Goal: Information Seeking & Learning: Learn about a topic

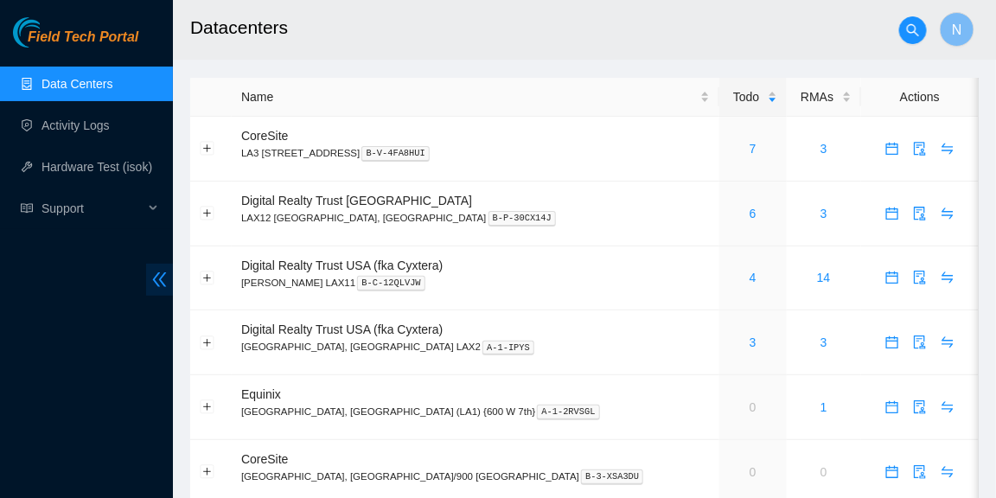
click at [158, 285] on icon "double-left" at bounding box center [160, 279] width 14 height 15
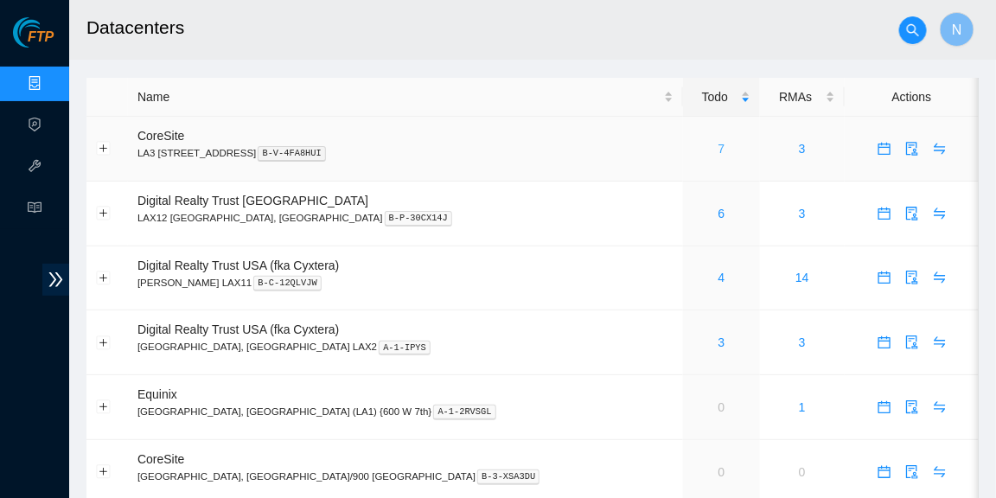
click at [718, 147] on link "7" at bounding box center [721, 149] width 7 height 14
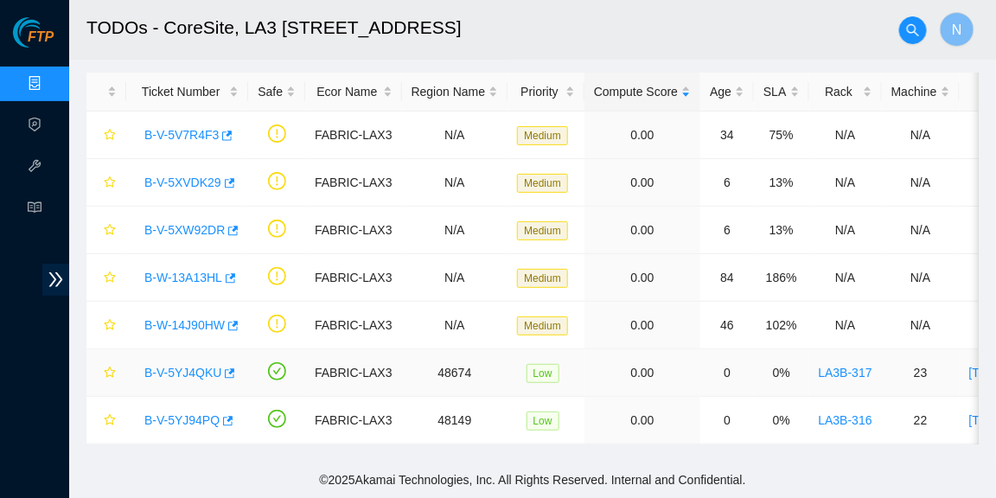
click at [193, 366] on link "B-V-5YJ4QKU" at bounding box center [182, 373] width 77 height 14
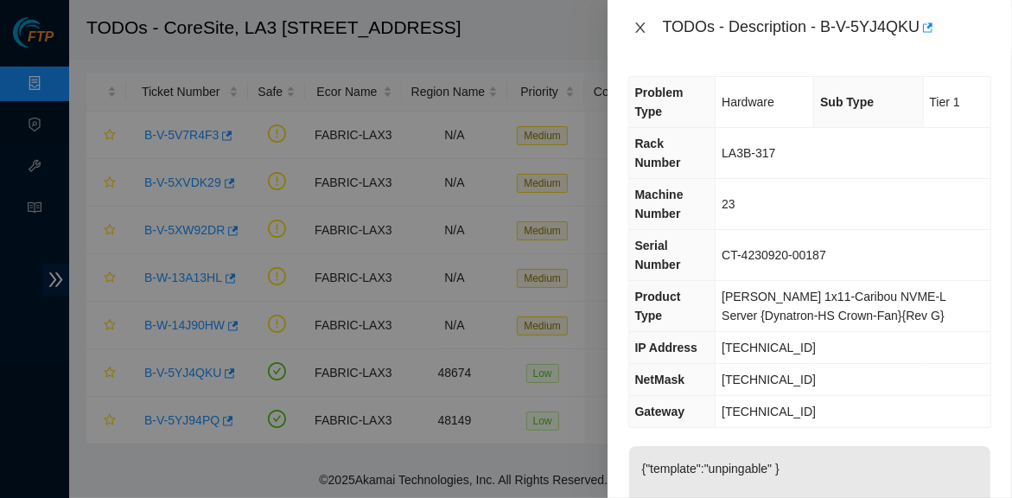
click at [641, 33] on icon "close" at bounding box center [641, 28] width 14 height 14
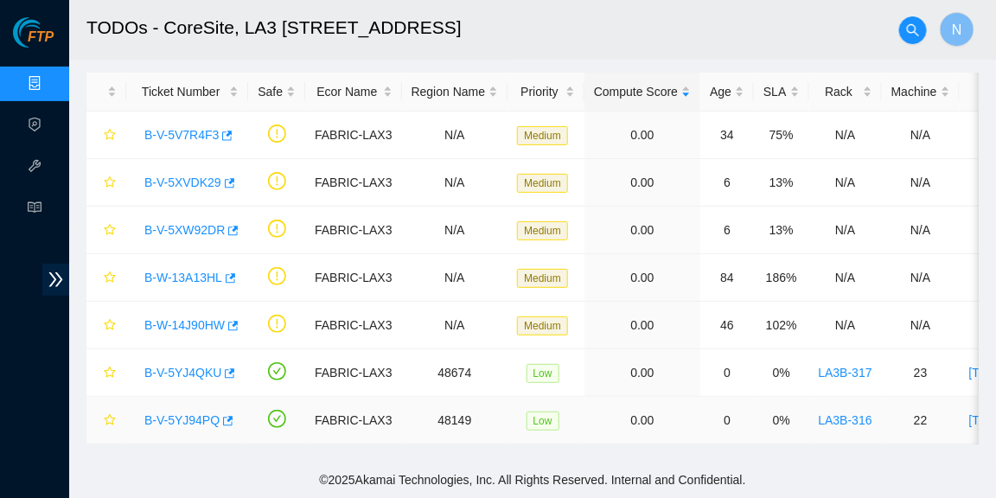
click at [173, 413] on link "B-V-5YJ94PQ" at bounding box center [181, 420] width 75 height 14
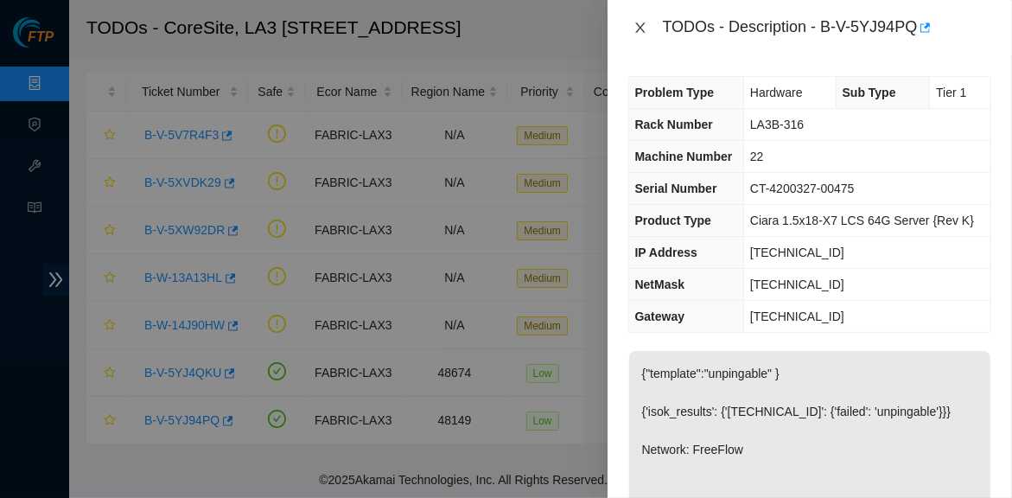
click at [645, 28] on icon "close" at bounding box center [641, 28] width 14 height 14
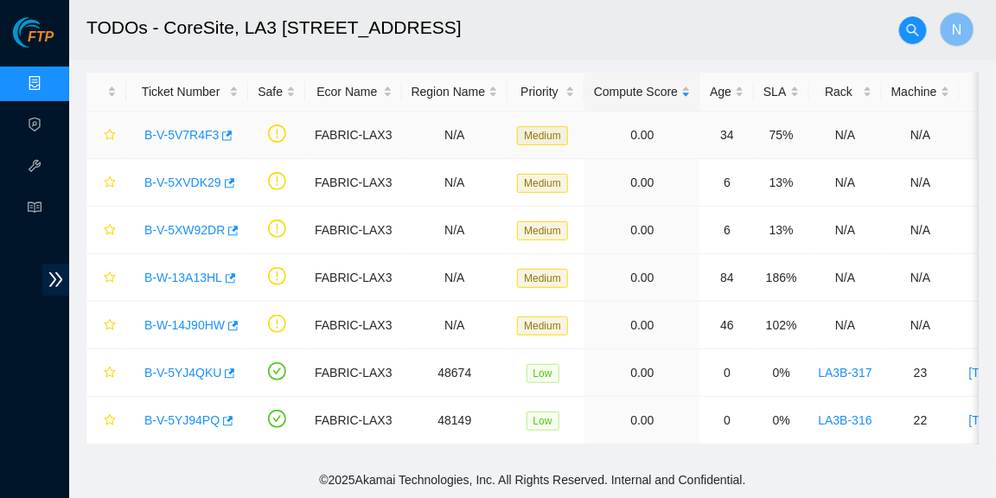
click at [184, 128] on link "B-V-5V7R4F3" at bounding box center [181, 135] width 74 height 14
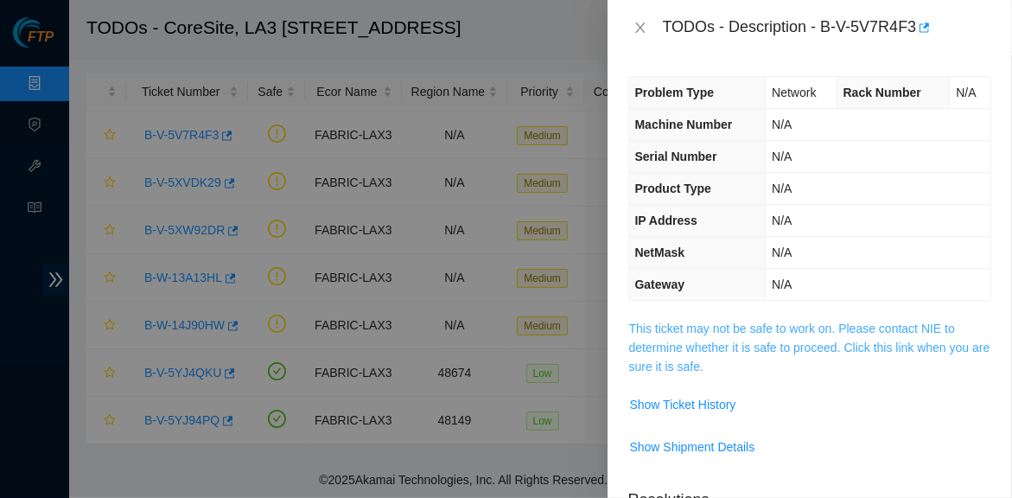
click at [776, 327] on link "This ticket may not be safe to work on. Please contact NIE to determine whether…" at bounding box center [809, 348] width 361 height 52
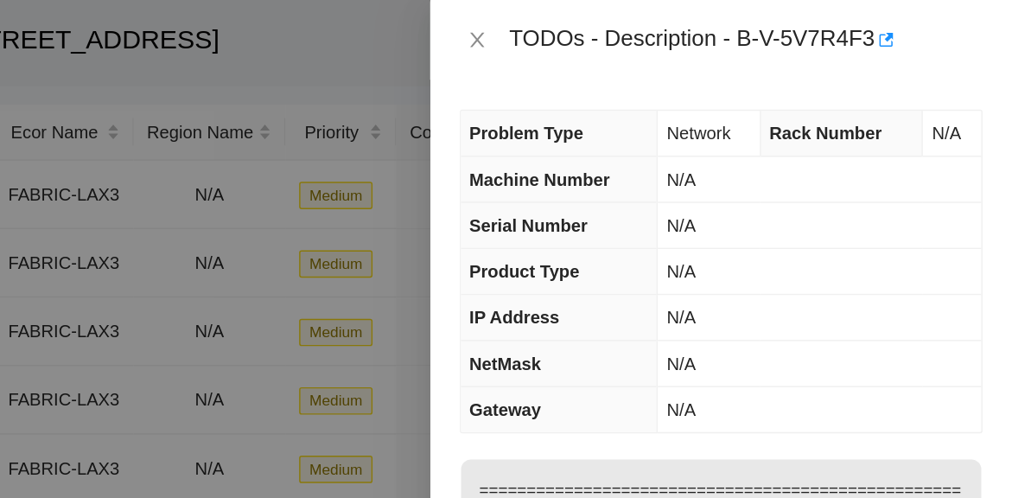
click at [845, 24] on div "TODOs - Description - B-V-5V7R4F3" at bounding box center [827, 28] width 329 height 28
drag, startPoint x: 821, startPoint y: 26, endPoint x: 912, endPoint y: 21, distance: 90.9
click at [912, 21] on div "TODOs - Description - B-V-5V7R4F3" at bounding box center [827, 28] width 329 height 28
copy div "B-V-5V7R4F3"
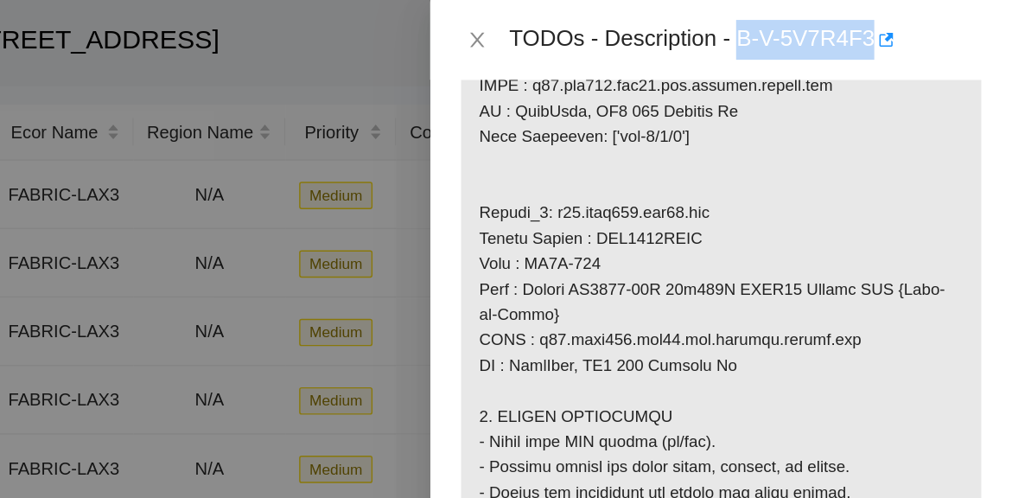
scroll to position [1377, 0]
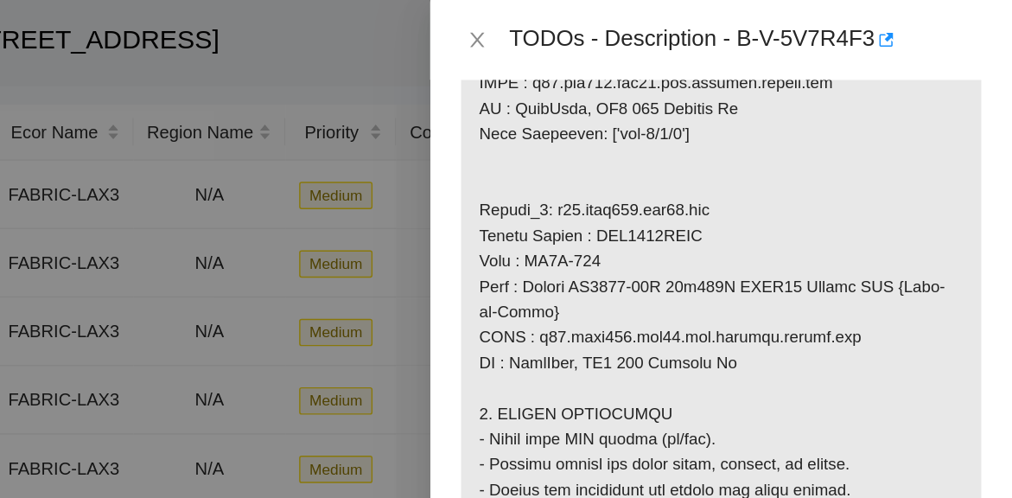
click at [942, 194] on p at bounding box center [809, 14] width 361 height 2145
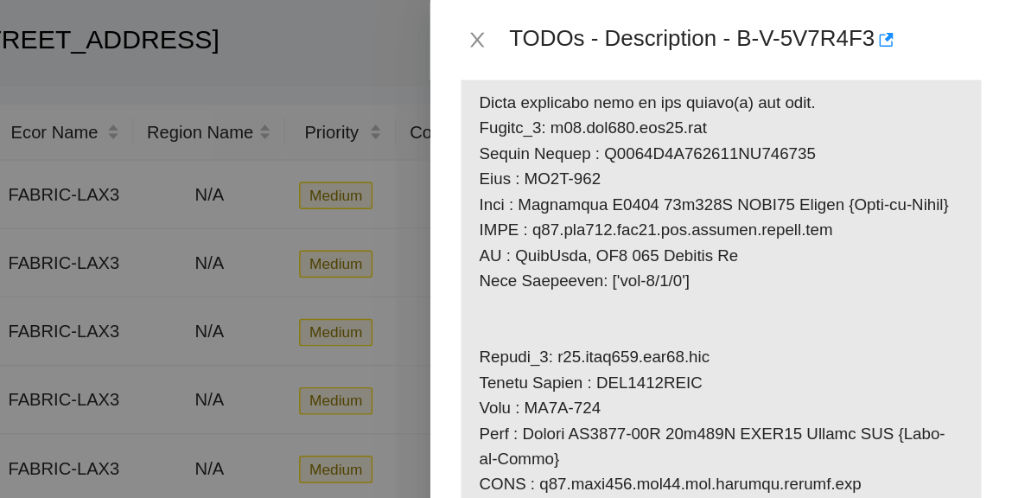
scroll to position [1275, 0]
drag, startPoint x: 794, startPoint y: 142, endPoint x: 692, endPoint y: 146, distance: 101.2
click at [692, 146] on p at bounding box center [809, 116] width 361 height 2145
copy p "r08.tor101.lax03.fab"
click at [845, 238] on p at bounding box center [809, 116] width 361 height 2145
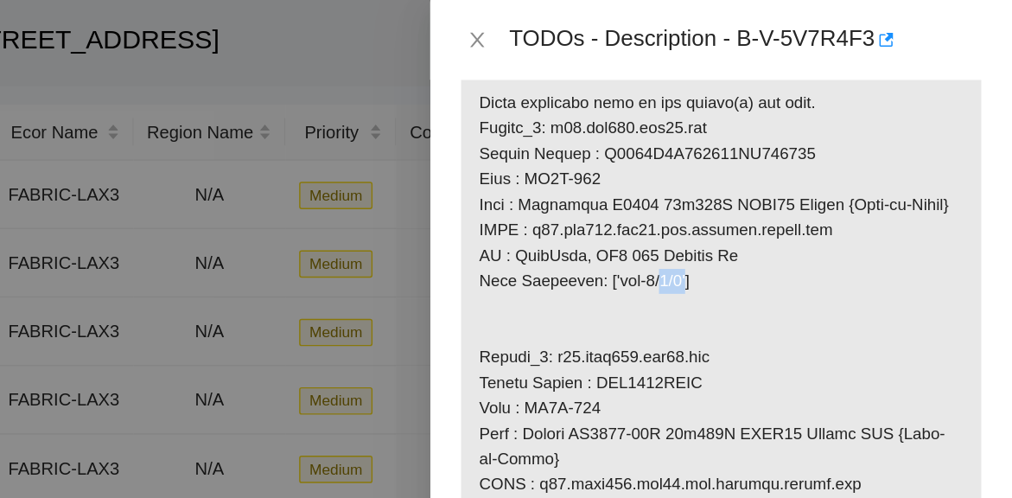
drag, startPoint x: 773, startPoint y: 252, endPoint x: 750, endPoint y: 256, distance: 23.7
click at [750, 256] on p at bounding box center [809, 116] width 361 height 2145
click at [732, 275] on p at bounding box center [809, 116] width 361 height 2145
drag, startPoint x: 729, startPoint y: 252, endPoint x: 774, endPoint y: 252, distance: 45.0
click at [774, 252] on p at bounding box center [809, 116] width 361 height 2145
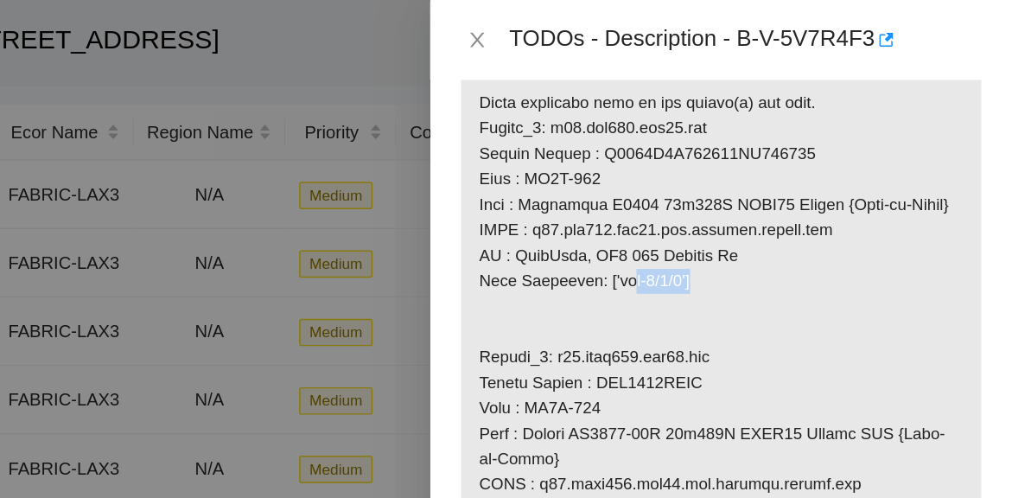
copy p "eth-1/1/3"
click at [982, 120] on div "Problem Type Network Rack Number N/A Machine Number N/A Serial Number N/A Produ…" at bounding box center [810, 276] width 405 height 443
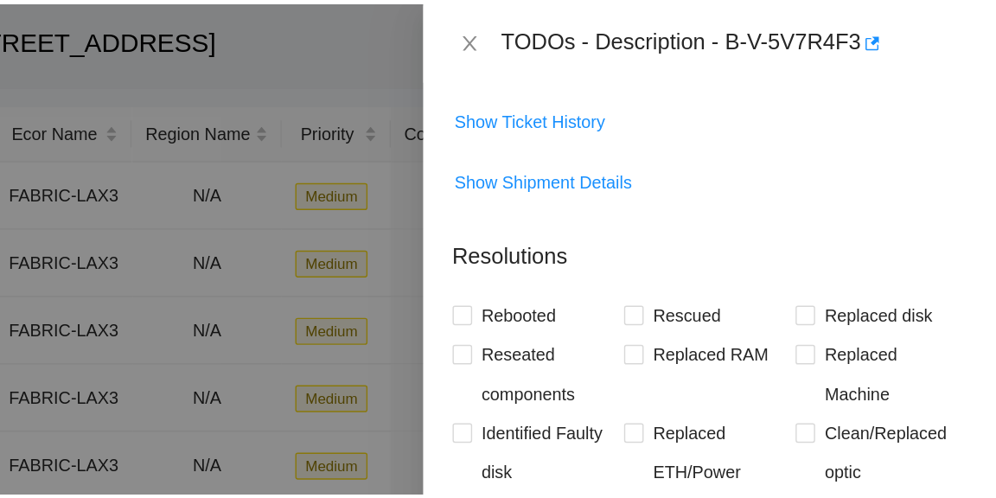
scroll to position [2421, 0]
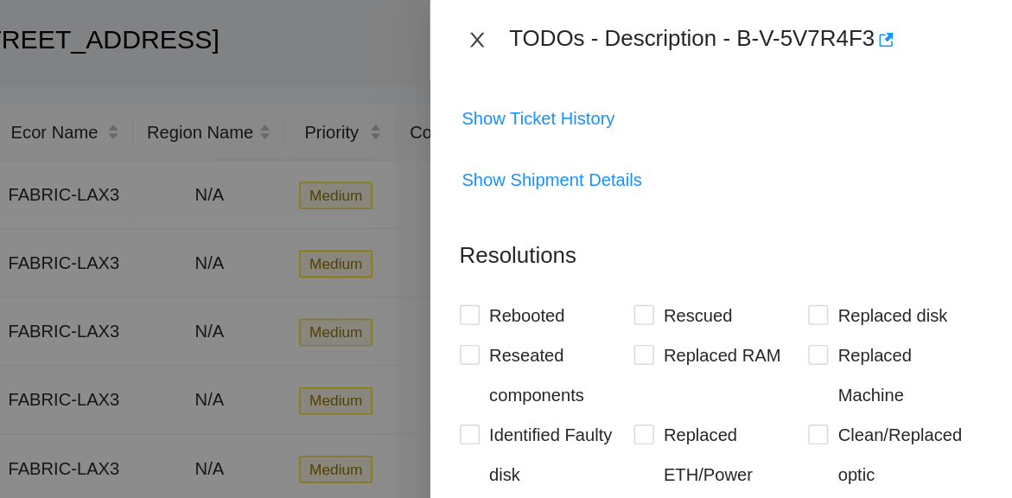
click at [640, 24] on icon "close" at bounding box center [641, 28] width 14 height 14
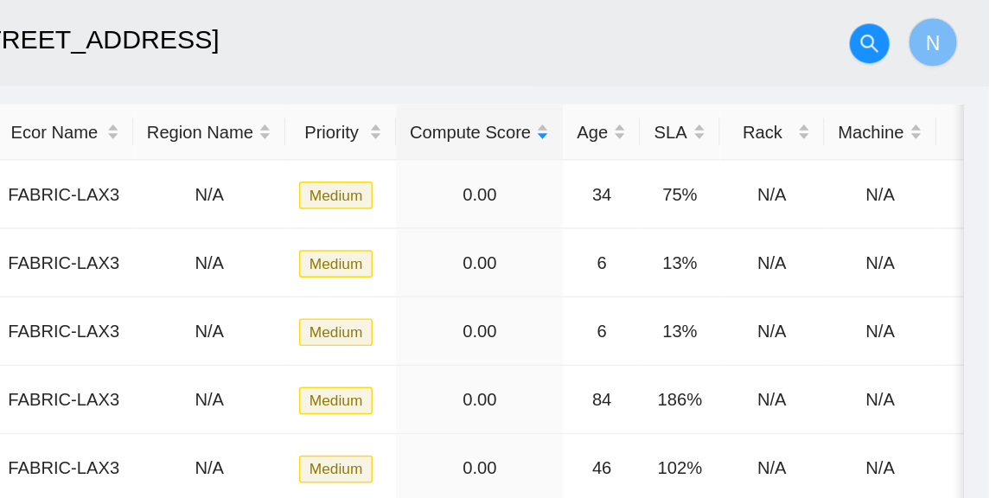
scroll to position [599, 0]
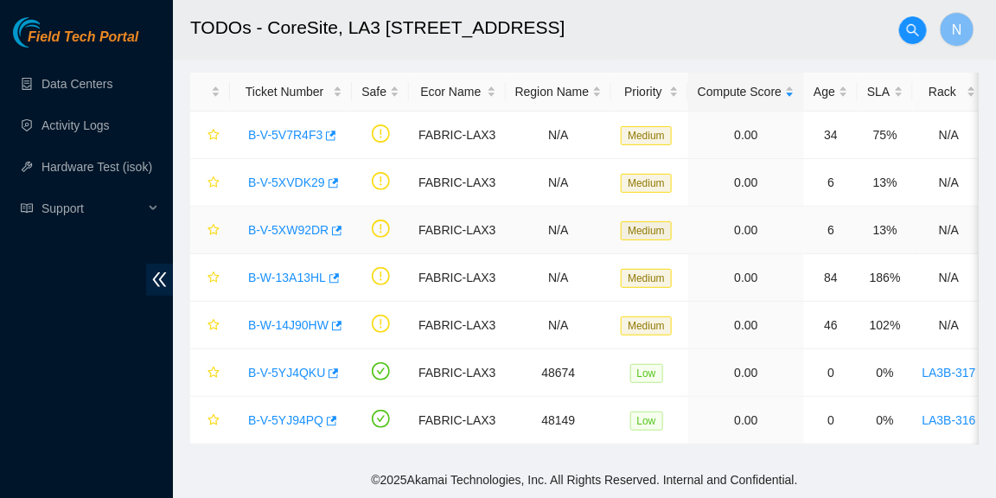
scroll to position [92, 0]
click at [294, 366] on link "B-V-5YJ4QKU" at bounding box center [286, 373] width 77 height 14
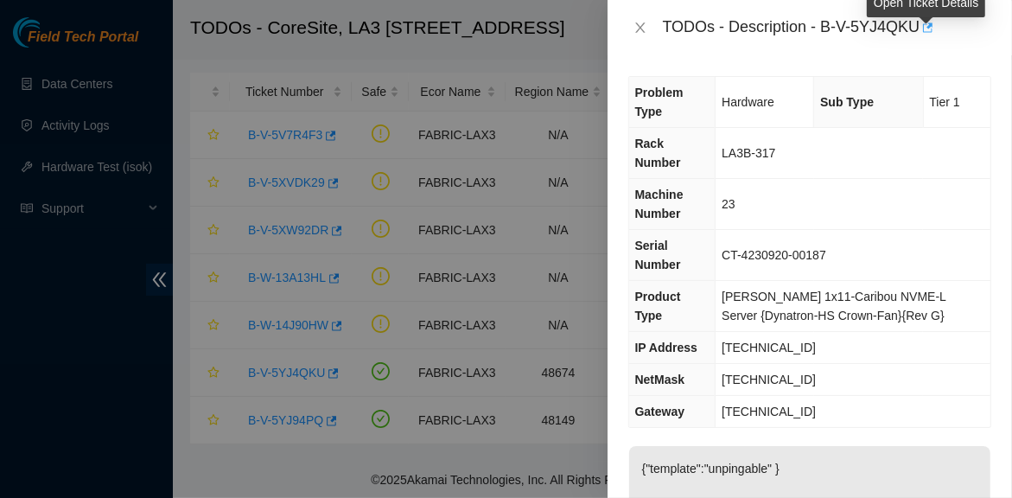
click at [931, 31] on icon "button" at bounding box center [927, 28] width 12 height 12
click at [644, 24] on icon "close" at bounding box center [641, 28] width 14 height 14
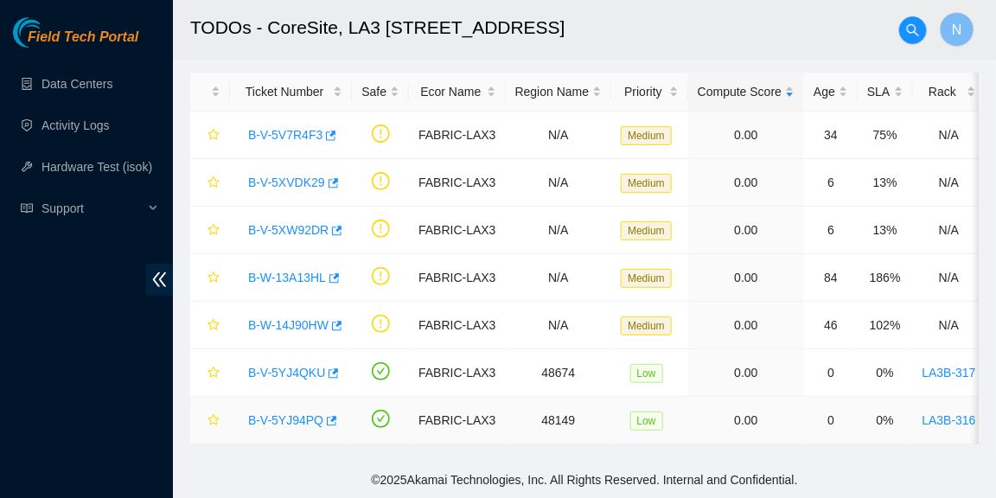
click at [290, 413] on link "B-V-5YJ94PQ" at bounding box center [285, 420] width 75 height 14
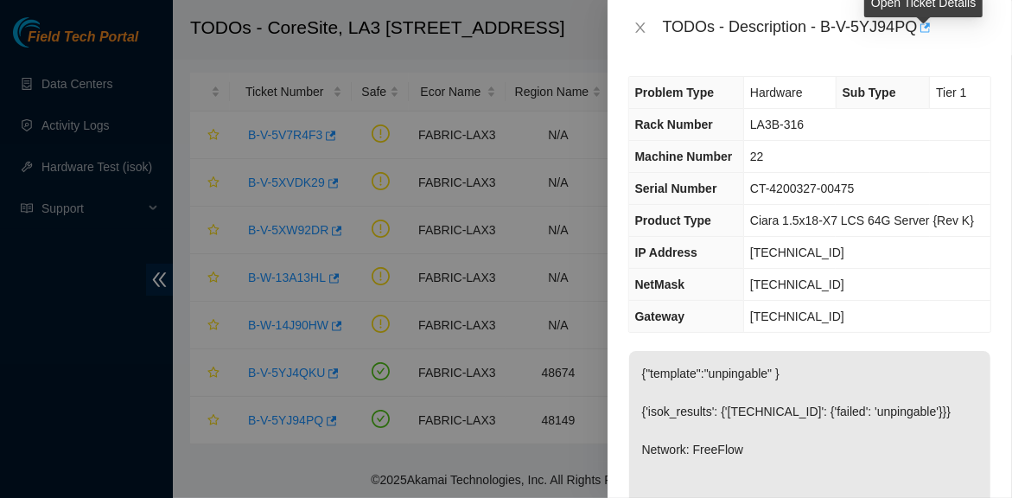
click at [929, 24] on button "button" at bounding box center [924, 28] width 14 height 28
click at [994, 344] on div "Problem Type Hardware Sub Type Tier 1 Rack Number LA3B-316 Machine Number 22 Se…" at bounding box center [810, 276] width 405 height 443
click at [638, 22] on icon "close" at bounding box center [641, 28] width 14 height 14
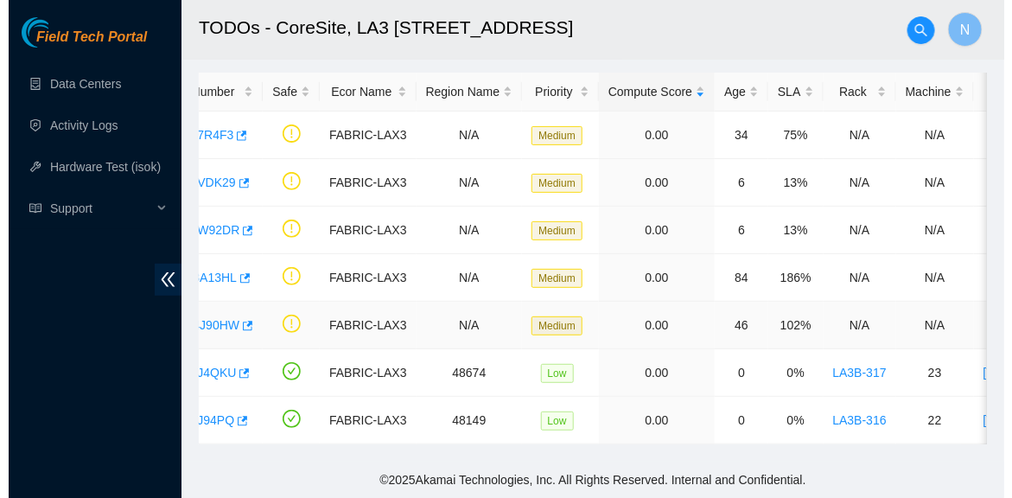
scroll to position [0, 0]
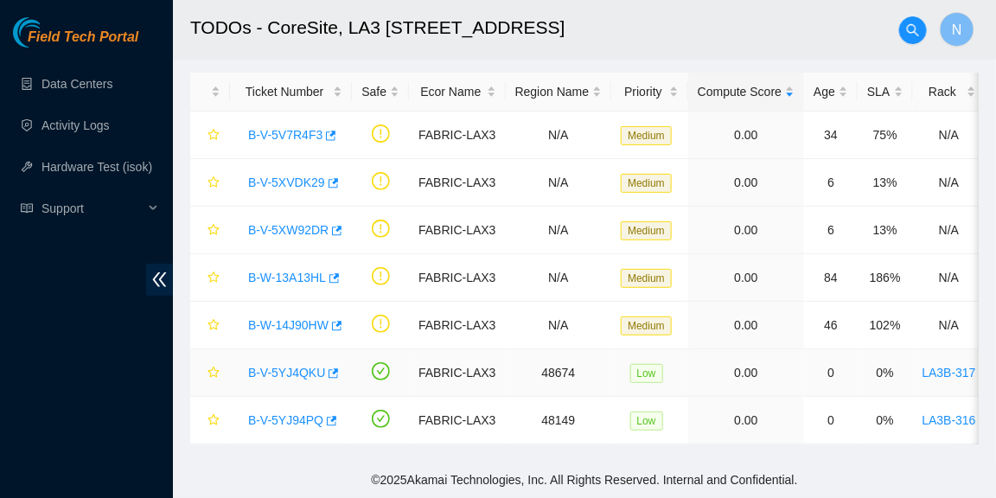
click at [305, 366] on link "B-V-5YJ4QKU" at bounding box center [286, 373] width 77 height 14
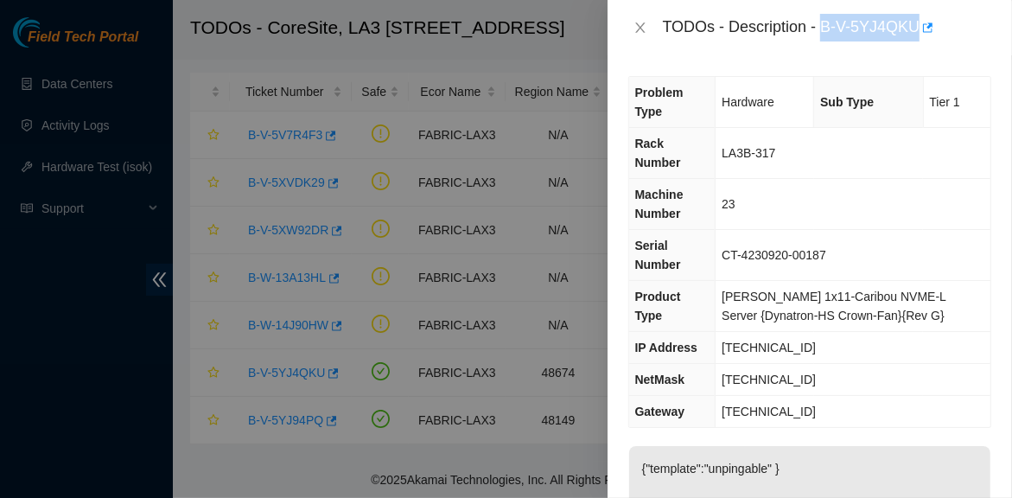
drag, startPoint x: 823, startPoint y: 30, endPoint x: 914, endPoint y: 31, distance: 90.8
click at [914, 31] on div "TODOs - Description - B-V-5YJ4QKU" at bounding box center [827, 28] width 329 height 28
copy div "B-V-5YJ4QKU"
click at [888, 396] on td "23.206.215.129" at bounding box center [853, 412] width 275 height 32
click at [960, 396] on td "23.206.215.129" at bounding box center [853, 412] width 275 height 32
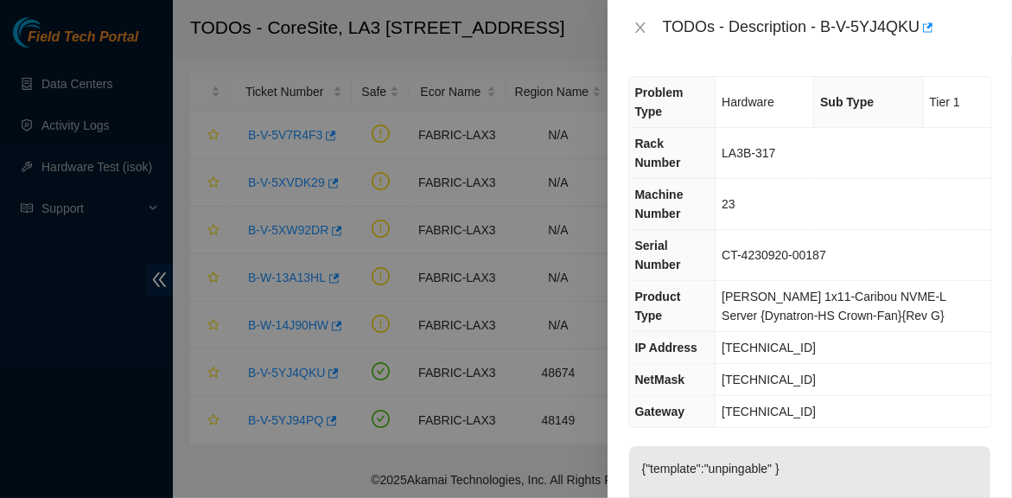
click at [975, 327] on div "Problem Type Hardware Sub Type Tier 1 Rack Number LA3B-317 Machine Number 23 Se…" at bounding box center [810, 276] width 405 height 443
click at [644, 26] on icon "close" at bounding box center [641, 28] width 14 height 14
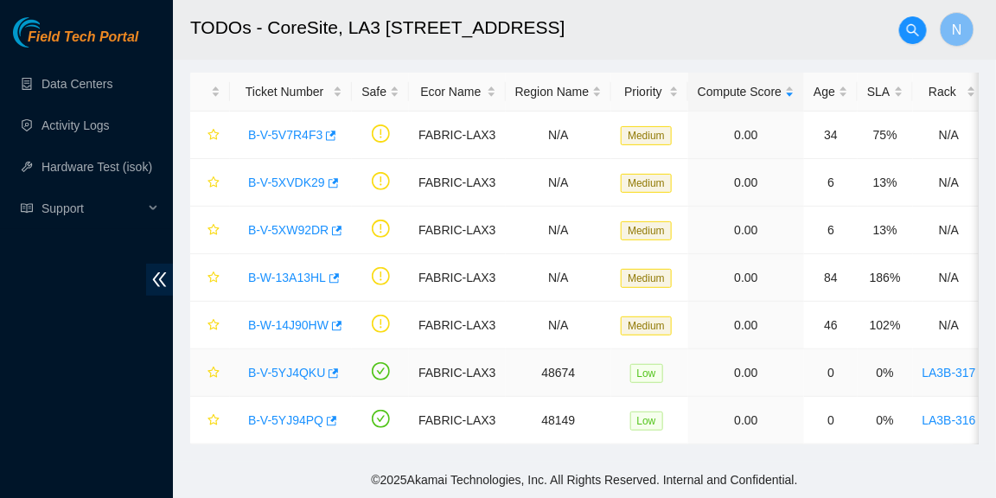
click at [290, 366] on link "B-V-5YJ4QKU" at bounding box center [286, 373] width 77 height 14
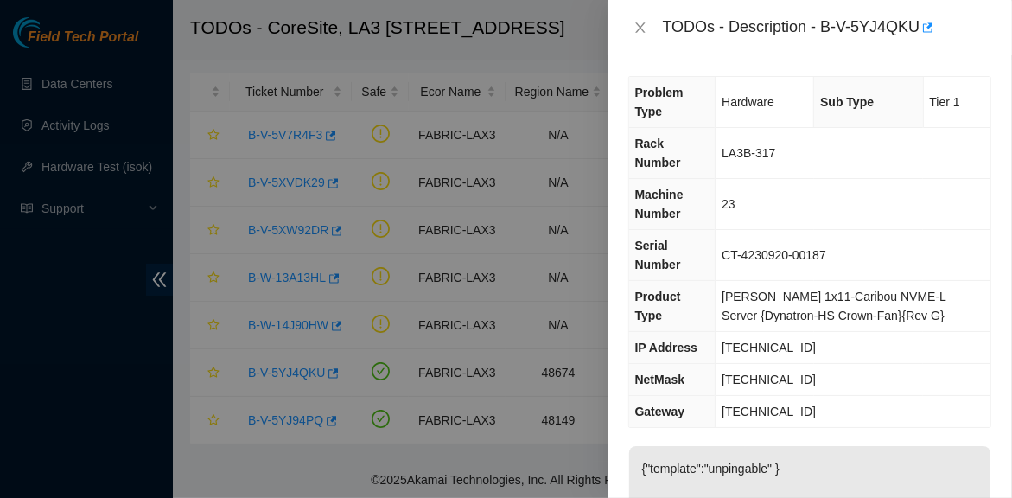
click at [967, 364] on td "[TECHNICAL_ID]" at bounding box center [853, 380] width 275 height 32
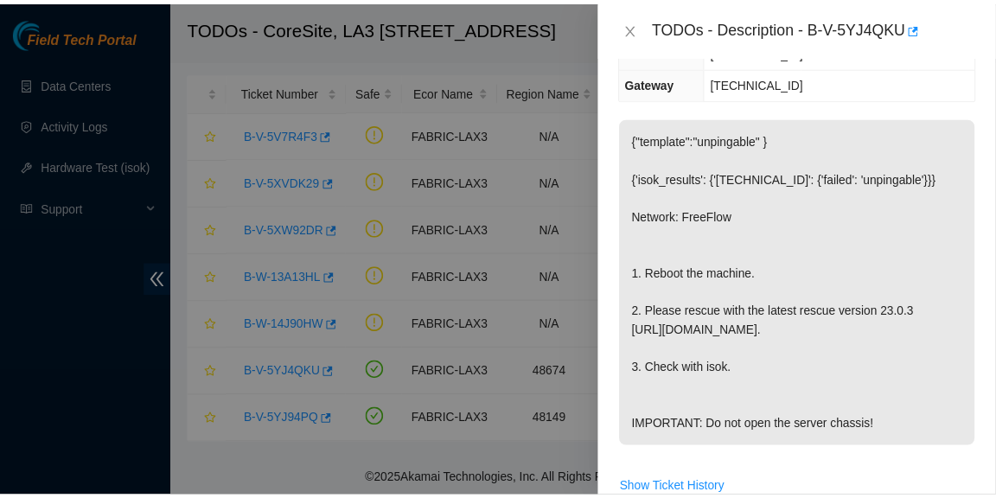
scroll to position [329, 0]
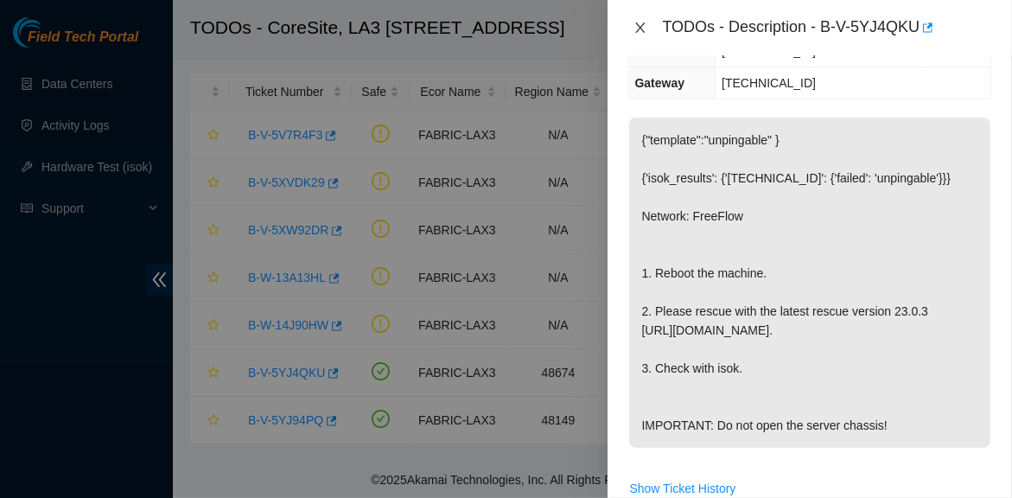
click at [638, 29] on icon "close" at bounding box center [640, 27] width 10 height 10
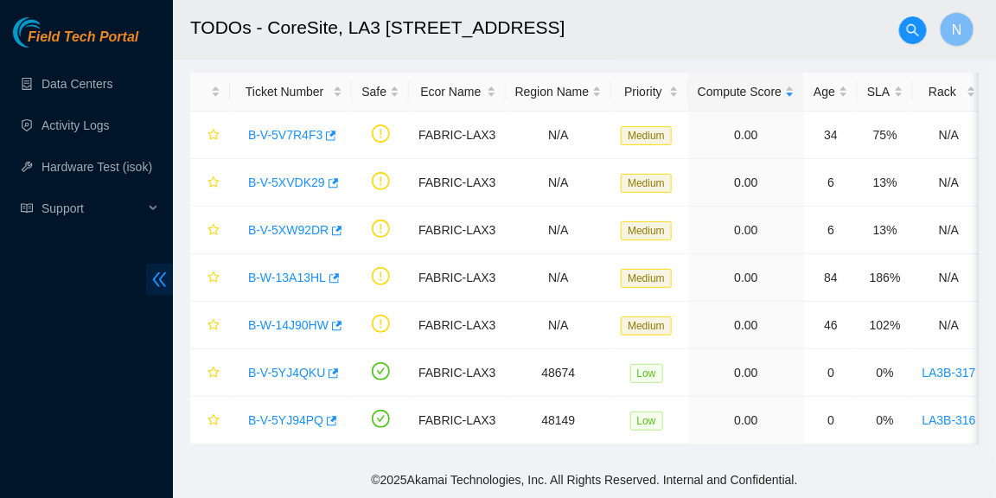
click at [157, 275] on icon "double-left" at bounding box center [160, 279] width 14 height 15
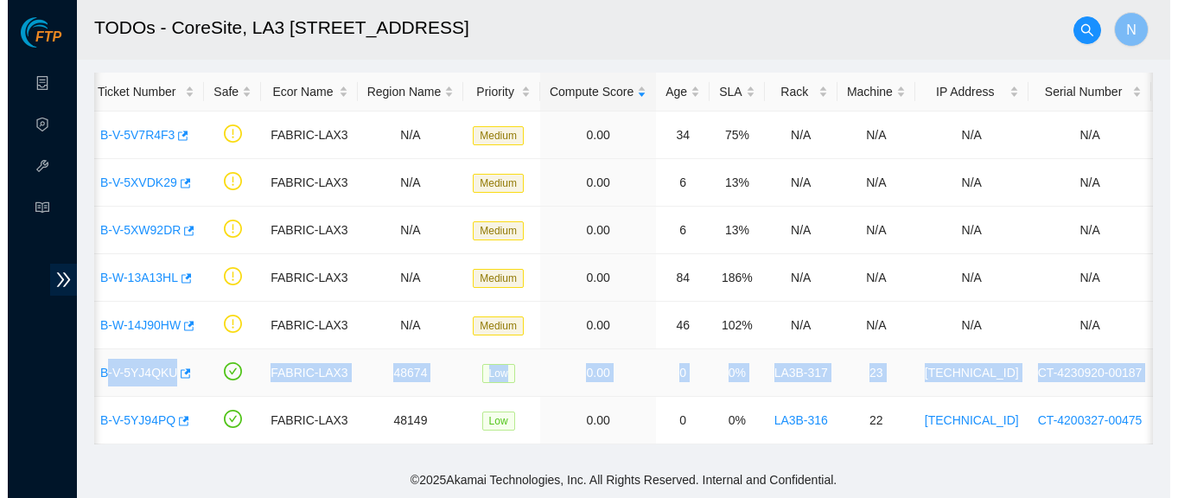
scroll to position [0, 0]
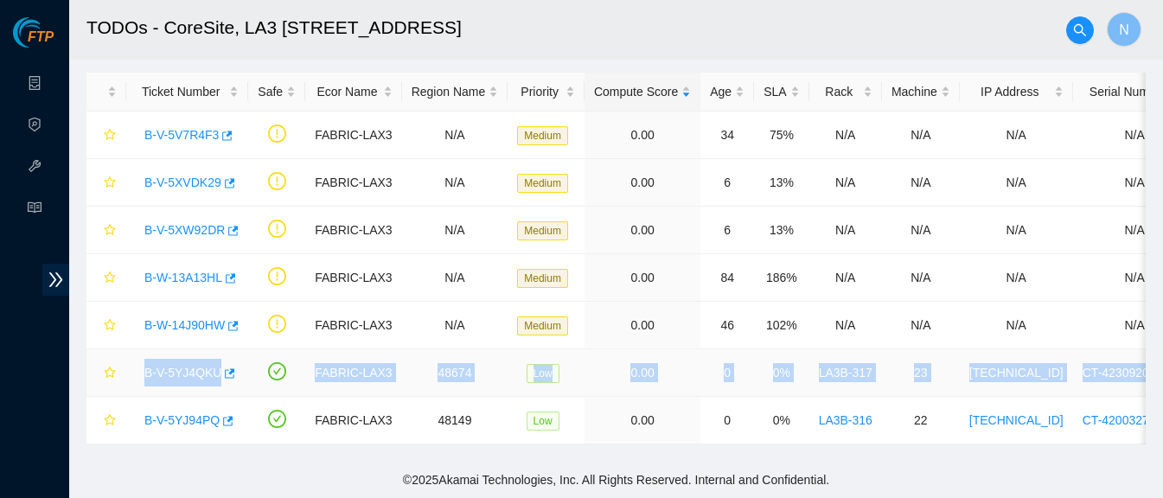
drag, startPoint x: 1120, startPoint y: 356, endPoint x: 136, endPoint y: 355, distance: 983.8
click at [136, 355] on tr "B-V-5YJ4QKU FABRIC-LAX3 48674 Low 0.00 0 0% LA3B-317 23 23.206.215.152 CT-42309…" at bounding box center [875, 373] width 1579 height 48
copy tr "B-V-5YJ4QKU FABRIC-LAX3 48674 Low 0.00 0 0% LA3B-317 23 23.206.215.152 CT-42309…"
click at [136, 359] on div "B-V-5YJ4QKU" at bounding box center [187, 373] width 103 height 28
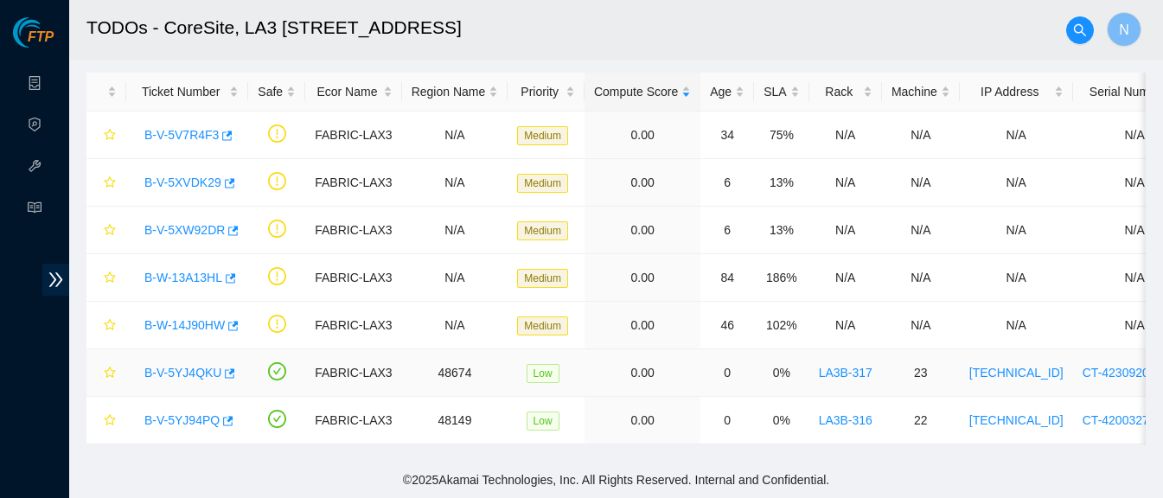
click at [195, 359] on div "B-V-5YJ4QKU" at bounding box center [187, 373] width 103 height 28
click at [193, 366] on link "B-V-5YJ4QKU" at bounding box center [182, 373] width 77 height 14
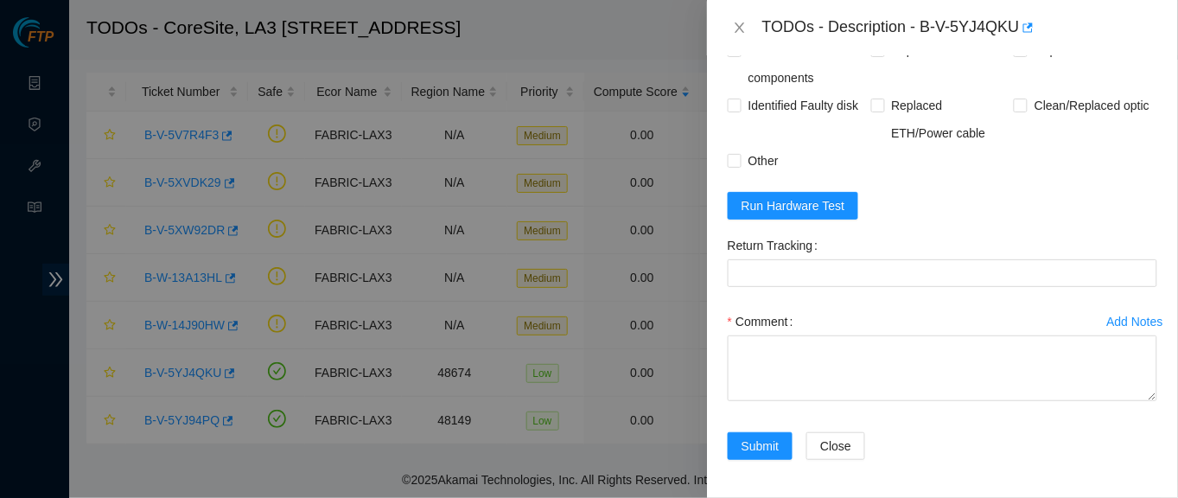
scroll to position [895, 0]
click at [1011, 239] on div "Problem Type Hardware Sub Type Tier 1 Rack Number LA3B-317 Machine Number 23 Se…" at bounding box center [942, 276] width 471 height 443
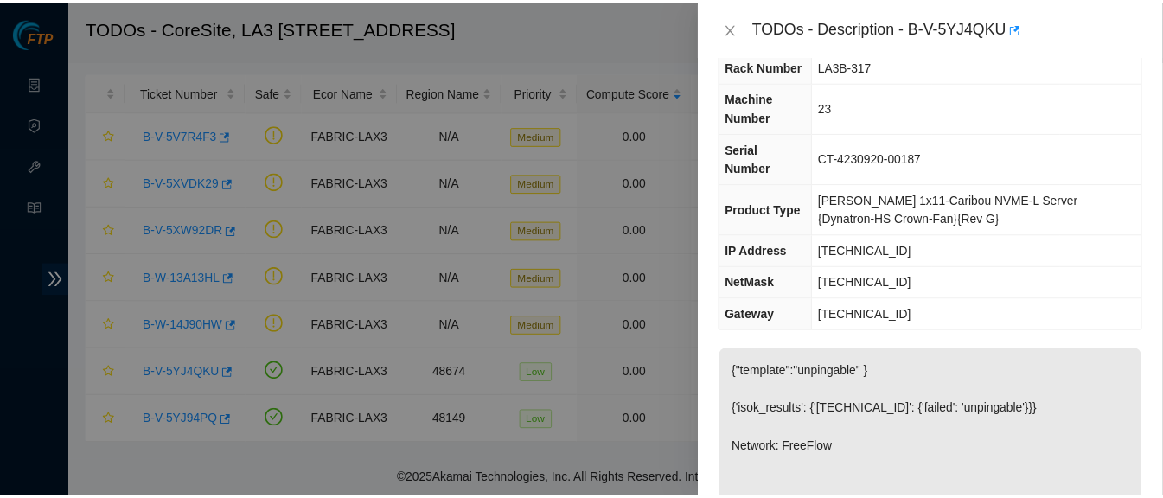
scroll to position [0, 0]
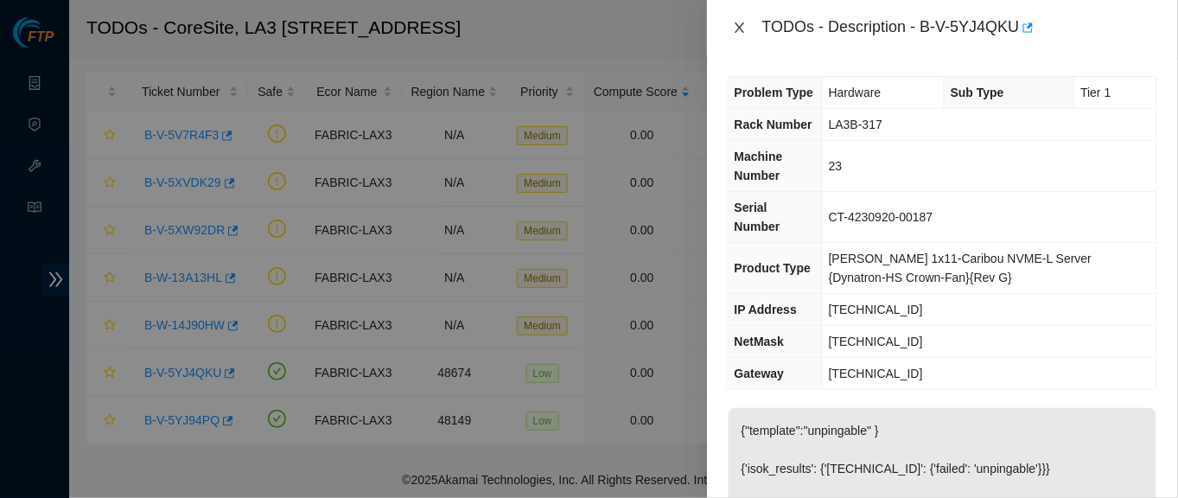
click at [737, 22] on icon "close" at bounding box center [740, 28] width 14 height 14
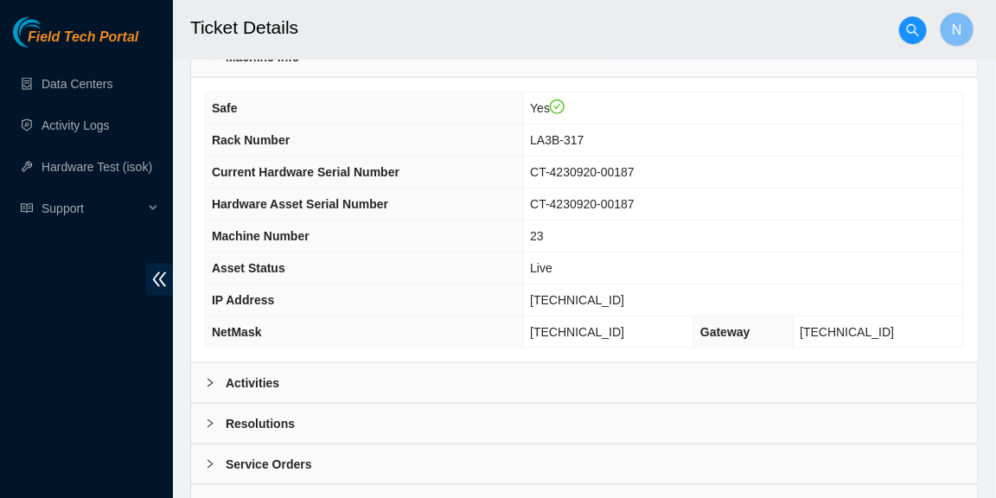
scroll to position [585, 0]
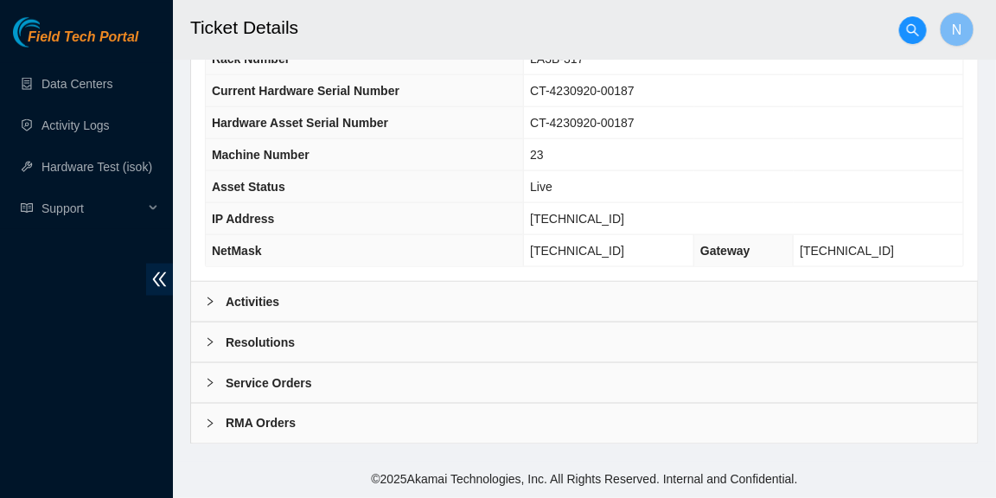
click at [233, 294] on b "Activities" at bounding box center [253, 301] width 54 height 19
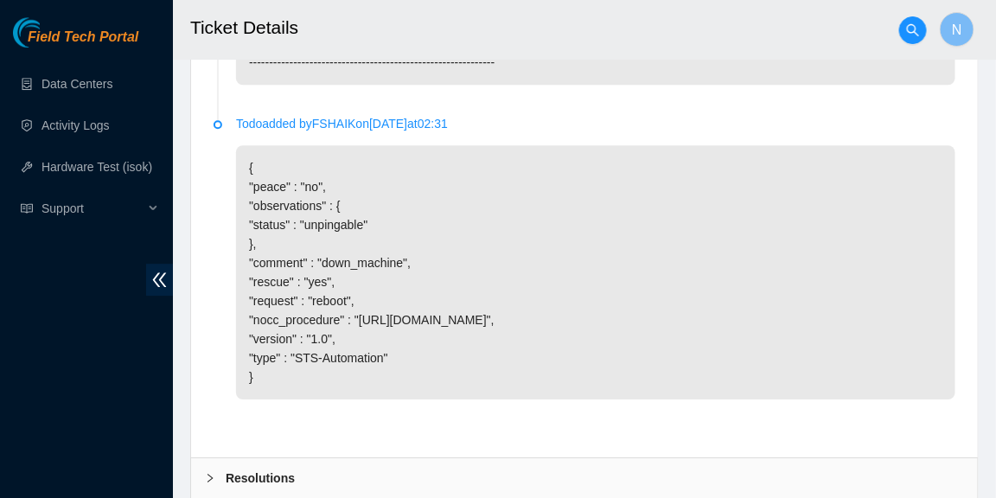
scroll to position [1632, 0]
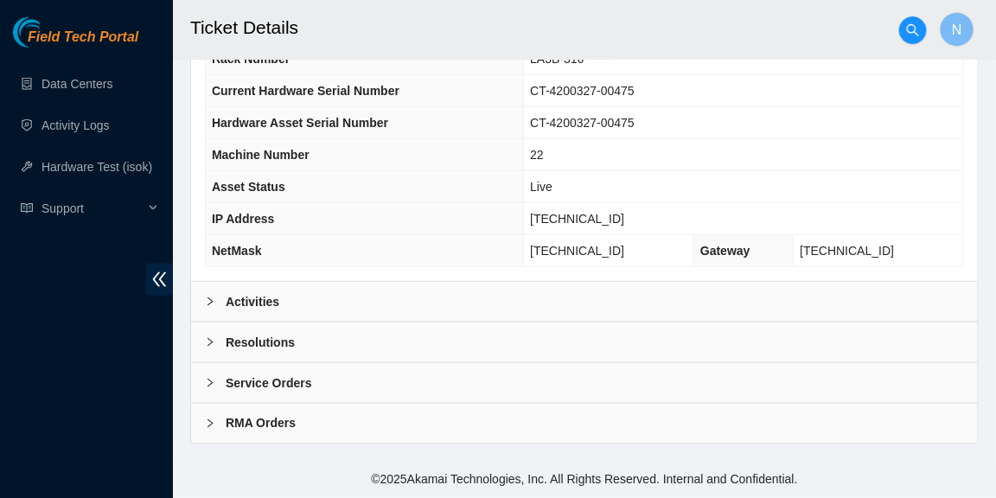
scroll to position [582, 0]
click at [244, 296] on b "Activities" at bounding box center [253, 301] width 54 height 19
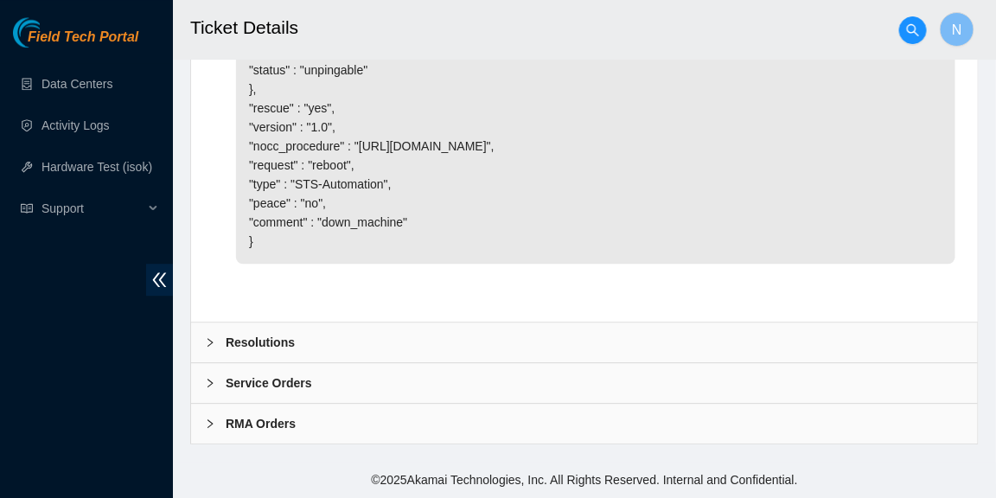
scroll to position [1337, 0]
